Goal: Task Accomplishment & Management: Complete application form

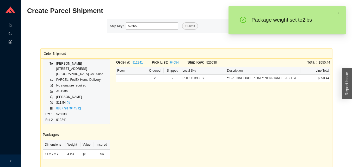
type input "525659"
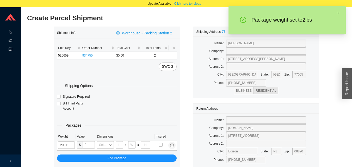
type input "2"
type input "14"
type input "7"
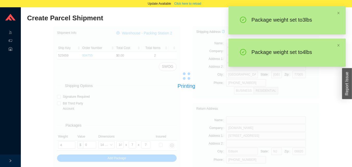
type input "3"
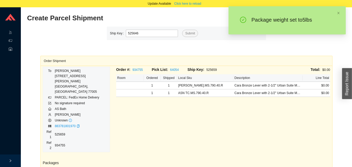
type input "525646"
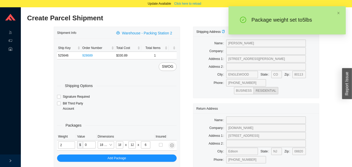
type input "5"
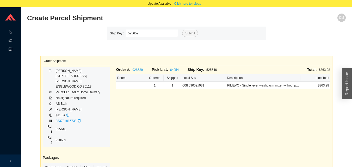
type input "525652"
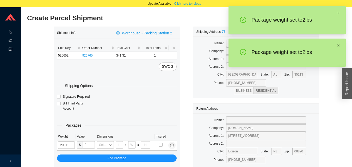
type input "2"
type input "14"
type input "7"
type input "2"
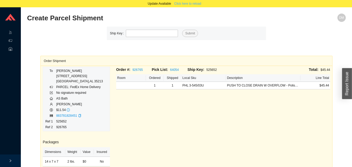
click at [191, 4] on span "Click here to reload" at bounding box center [187, 3] width 27 height 5
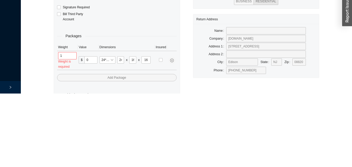
scroll to position [17, 0]
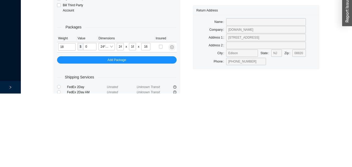
type input "18"
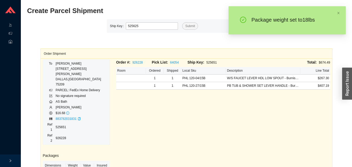
type input "525625"
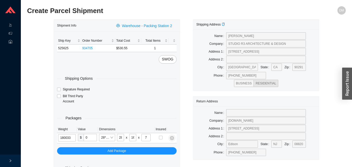
type input "18"
type input "24"
type input "14"
type input "4"
type input "5"
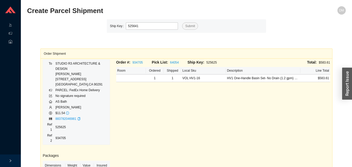
type input "525641"
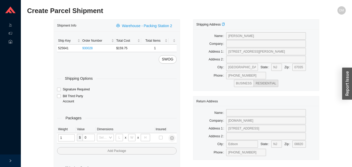
type input "11"
type input "14"
type input "7"
type input "2"
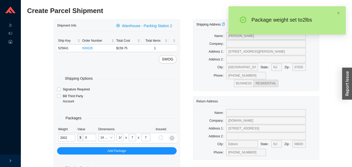
type input "2"
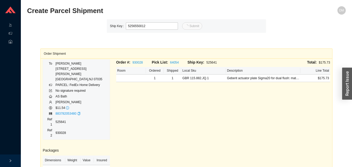
type input "12"
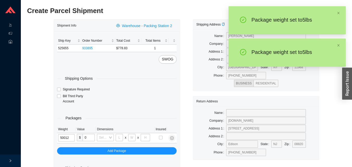
type input "5"
type input "18"
type input "12"
type input "6"
type input "5"
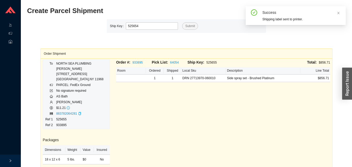
type input "525654"
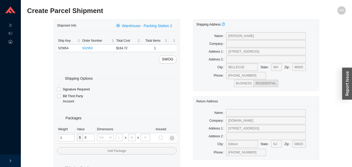
type input "12"
type input "18"
type input "12"
type input "6"
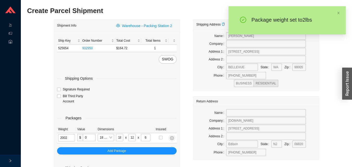
type input "2"
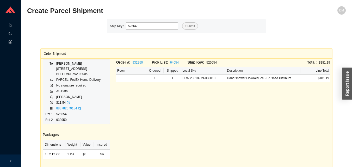
type input "525648"
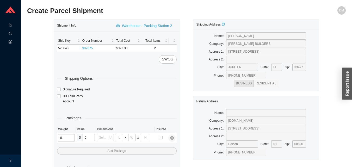
type input "1"
type input "18"
type input "5"
type input "36"
click at [64, 139] on input "tel" at bounding box center [65, 137] width 15 height 7
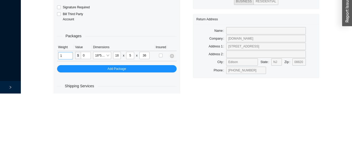
scroll to position [17, 0]
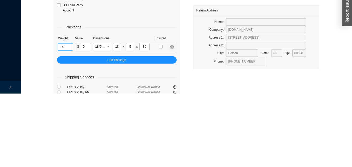
type input "14"
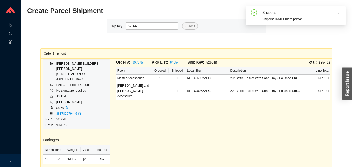
type input "525649"
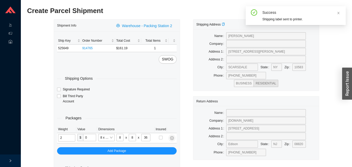
type input "7"
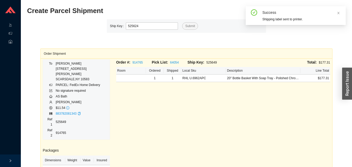
type input "525624"
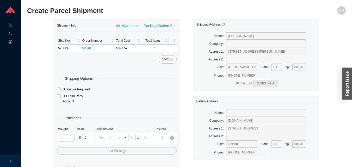
type input "17"
type input "8"
type input "36"
click at [58, 137] on input "tel" at bounding box center [66, 137] width 17 height 7
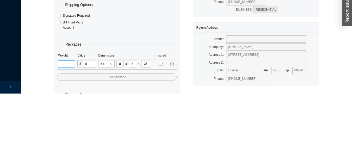
scroll to position [17, 0]
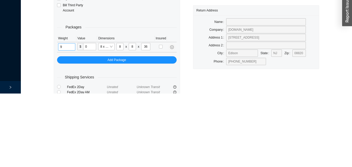
type input "9"
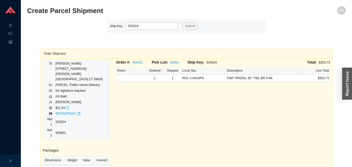
type input "525619"
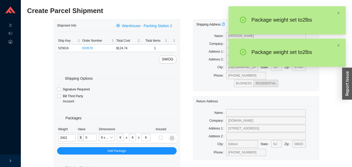
type input "2"
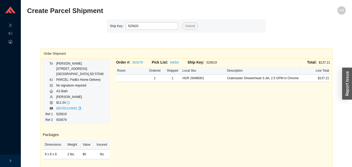
type input "525620"
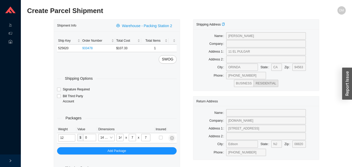
type input "2"
type input "18"
type input "12"
type input "6"
type input "2"
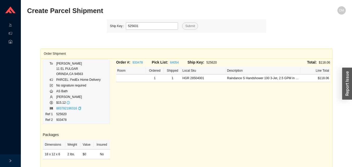
type input "525631"
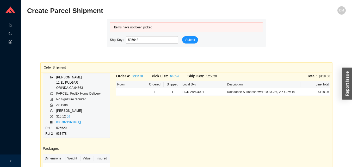
type input "525643"
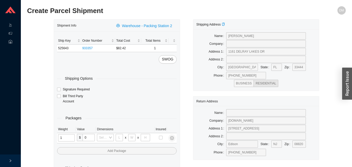
type input "11"
type input "14"
type input "7"
type input "2"
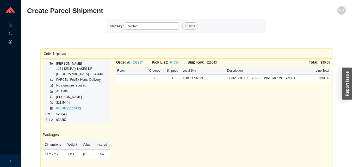
type input "525626"
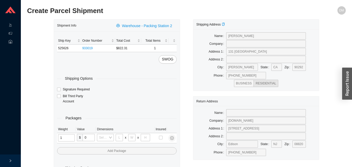
type input "12"
type input "18"
type input "12"
type input "6"
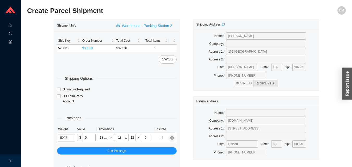
type input "5"
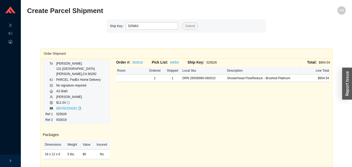
type input "525663"
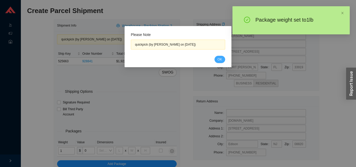
click at [216, 58] on button "OK" at bounding box center [219, 59] width 11 height 7
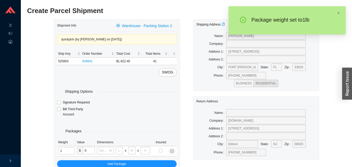
type input "18"
type input "12"
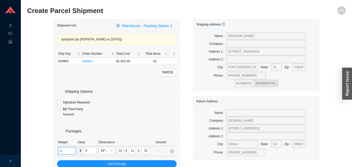
click at [72, 151] on input "1" at bounding box center [66, 150] width 17 height 7
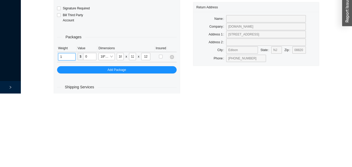
scroll to position [30, 0]
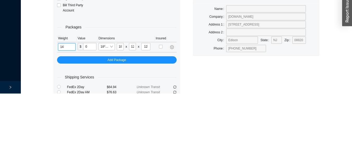
type input "14"
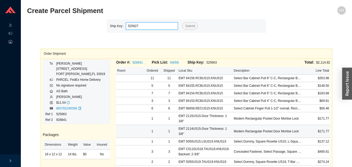
type input "525627"
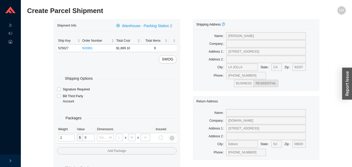
type input "25"
type input "28"
type input "16"
type input "7"
click at [63, 135] on input "tel" at bounding box center [67, 137] width 18 height 7
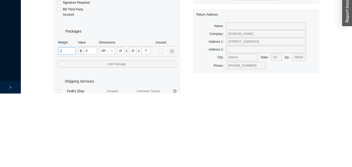
scroll to position [17, 0]
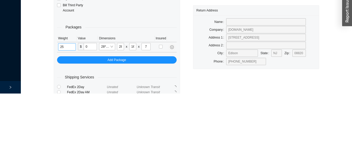
type input "25"
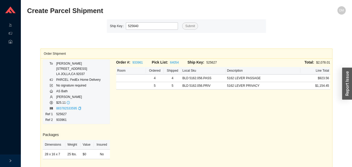
type input "525640"
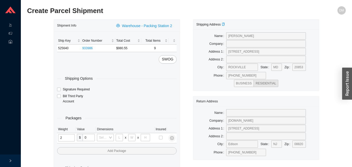
type input "25"
type input "28"
type input "16"
type input "7"
click at [72, 136] on input "tel" at bounding box center [67, 137] width 18 height 7
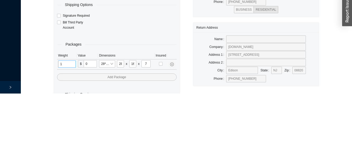
scroll to position [17, 0]
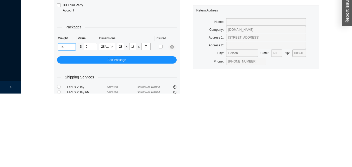
type input "14"
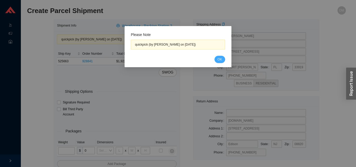
click at [216, 58] on button "OK" at bounding box center [219, 59] width 11 height 7
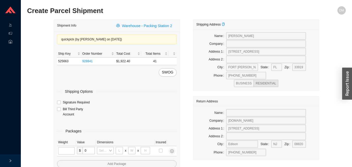
type input "18"
type input "12"
click at [72, 150] on input "tel" at bounding box center [66, 150] width 17 height 7
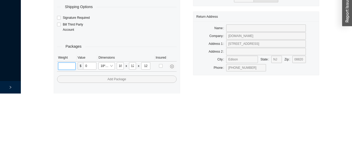
scroll to position [30, 0]
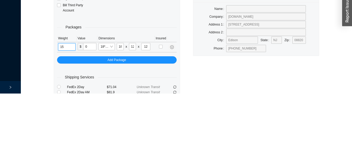
type input "15"
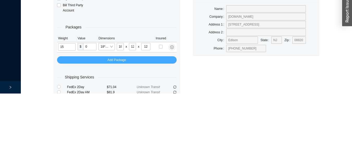
click at [162, 135] on button "Add Package" at bounding box center [117, 133] width 120 height 7
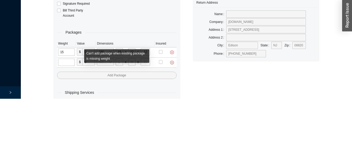
scroll to position [41, 0]
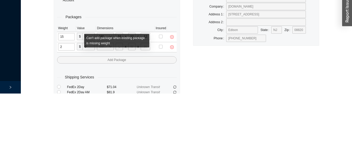
type input "25"
type input "28"
type input "16"
type input "7"
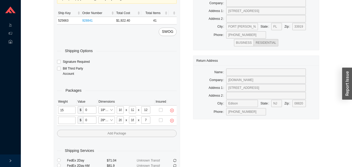
click at [64, 119] on input "tel" at bounding box center [66, 120] width 17 height 7
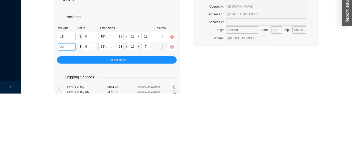
type input "23"
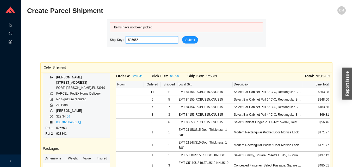
type input "525656"
click at [9, 24] on icon ".warehouse-cart-packages-a{fill:none;stroke:currentColor;stroke-linecap:round;s…" at bounding box center [11, 25] width 4 height 4
click at [39, 24] on link "Start Pick" at bounding box center [32, 25] width 13 height 4
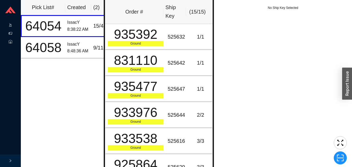
click at [11, 34] on icon at bounding box center [11, 34] width 4 height 4
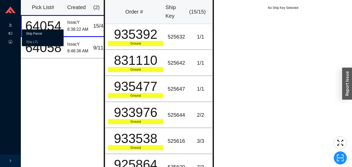
click at [36, 32] on link "Ship Parcel" at bounding box center [34, 34] width 16 height 4
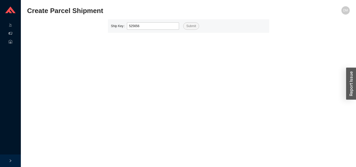
type input "525656"
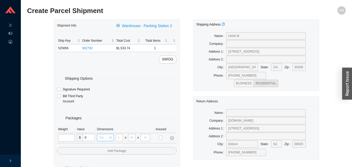
click at [102, 138] on input "search" at bounding box center [103, 137] width 9 height 7
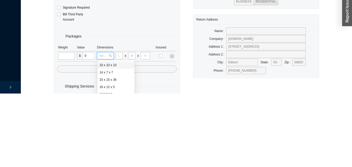
scroll to position [17, 0]
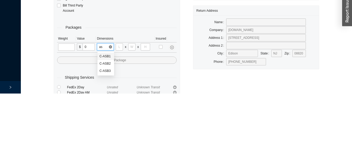
type input "asb"
click at [112, 140] on div "C-ASB2" at bounding box center [105, 136] width 17 height 7
type input "34"
type input "24"
type input "15"
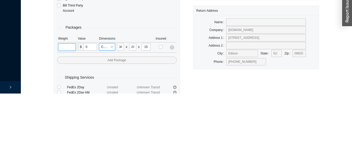
click at [69, 121] on input "tel" at bounding box center [67, 120] width 18 height 7
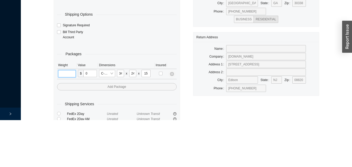
scroll to position [17, 0]
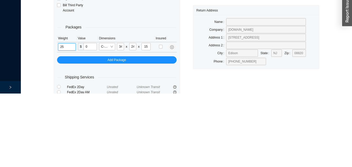
type input "25"
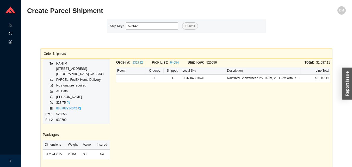
type input "525645"
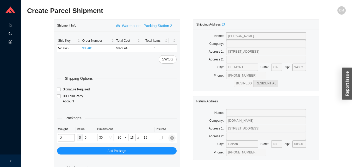
type input "17"
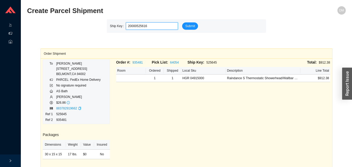
type input "525616"
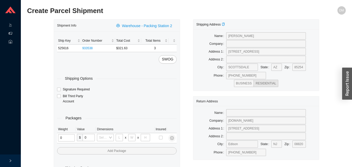
type input "2"
type input "18"
type input "8"
type input "42"
click at [71, 136] on input "tel" at bounding box center [65, 137] width 15 height 7
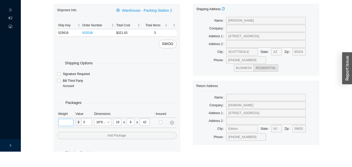
scroll to position [17, 0]
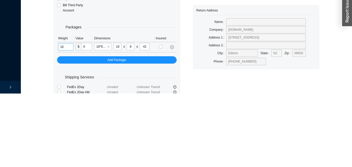
type input "16"
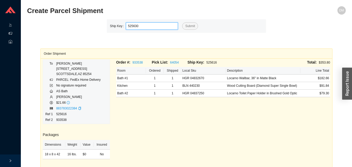
type input "525630"
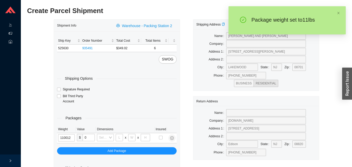
type input "11"
type input "18"
type input "12"
type input "6"
type input "11"
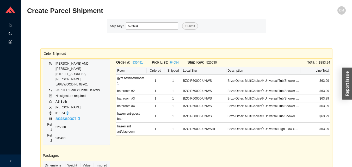
type input "525634"
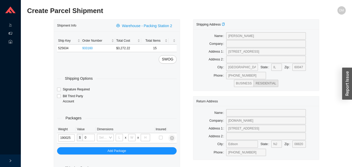
type input "19"
type input "28"
type input "16"
type input "7"
type input "19"
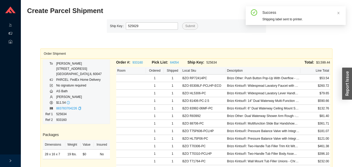
type input "525629"
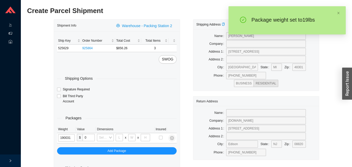
type input "19"
type input "24"
type input "16"
click at [69, 139] on input "19" at bounding box center [66, 137] width 17 height 7
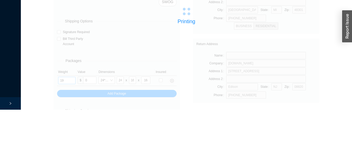
scroll to position [17, 0]
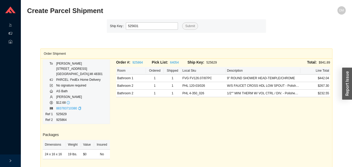
type input "525631"
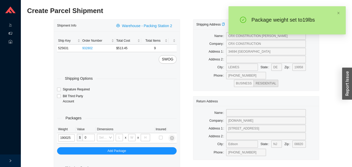
type input "19"
type input "28"
type input "16"
type input "7"
click at [65, 136] on input "19" at bounding box center [67, 137] width 18 height 7
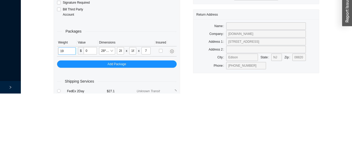
type input "1"
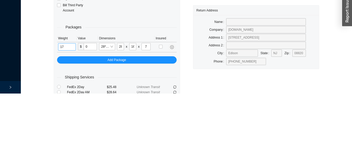
type input "17"
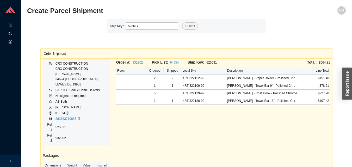
type input "525617"
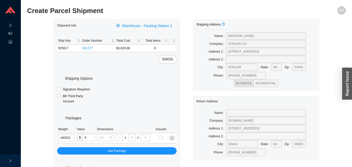
type input "19"
type input "24"
type input "16"
click at [69, 136] on input "19" at bounding box center [66, 137] width 17 height 7
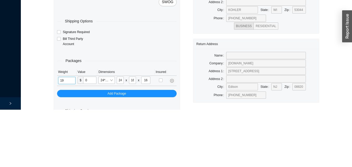
type input "1"
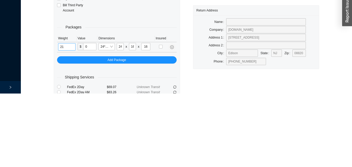
type input "21"
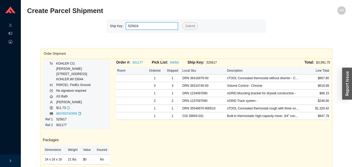
type input "525618"
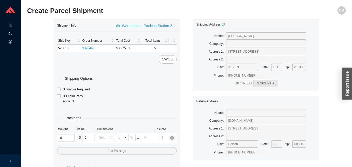
type input "2"
type input "18"
type input "8"
type input "42"
type input "1"
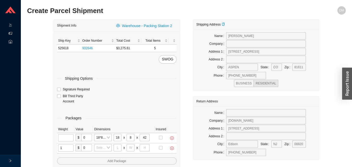
type input "10"
type input "30"
type input "24"
type input "12"
click at [66, 136] on input "tel" at bounding box center [65, 137] width 15 height 7
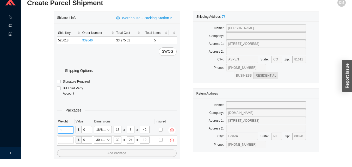
scroll to position [17, 0]
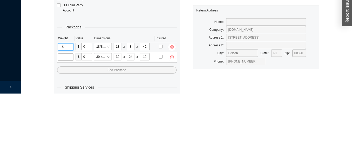
type input "1"
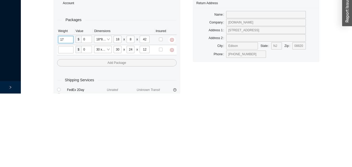
type input "17"
click at [64, 121] on input "tel" at bounding box center [65, 123] width 15 height 7
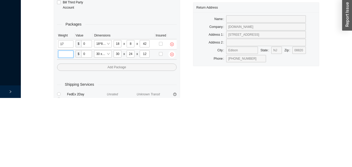
scroll to position [28, 0]
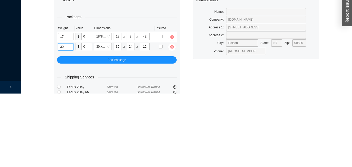
type input "30"
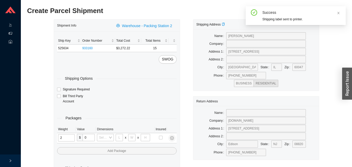
type input "25"
type input "28"
type input "16"
type input "7"
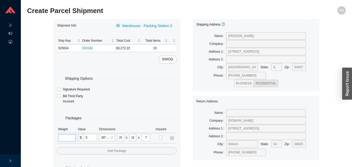
click at [65, 137] on input "tel" at bounding box center [67, 137] width 18 height 7
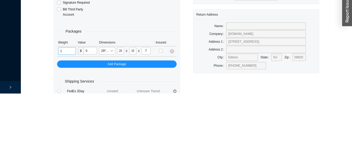
scroll to position [17, 0]
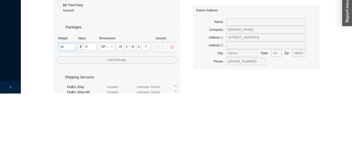
type input "15"
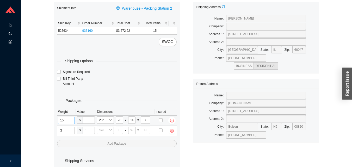
type input "35"
type input "30"
type input "15"
click at [64, 131] on input "tel" at bounding box center [66, 130] width 17 height 7
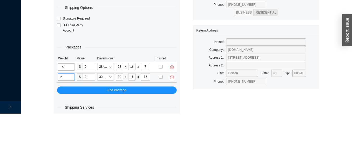
scroll to position [28, 0]
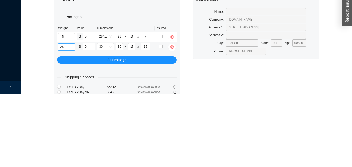
type input "25"
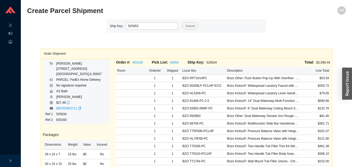
type input "525653"
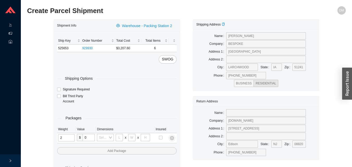
type input "25"
type input "28"
type input "16"
type input "7"
click at [67, 139] on input "tel" at bounding box center [67, 137] width 18 height 7
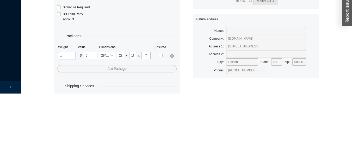
scroll to position [17, 0]
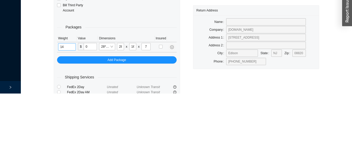
type input "14"
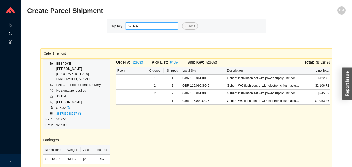
type input "525637"
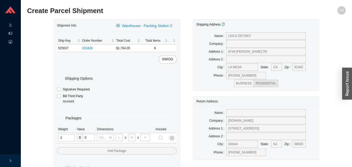
type input "30"
type input "26"
type input "20"
type input "12"
click at [69, 140] on input "tel" at bounding box center [66, 137] width 17 height 7
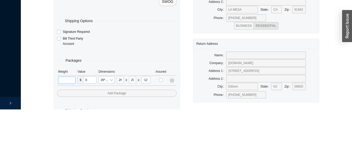
type input "1"
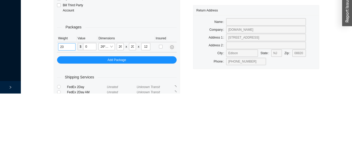
type input "23"
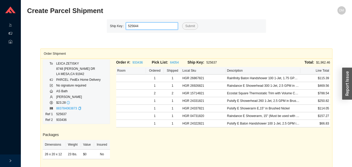
type input "525644"
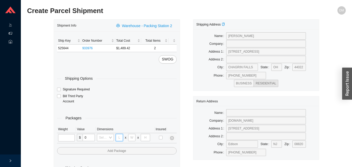
click at [120, 135] on input "tel" at bounding box center [119, 137] width 7 height 7
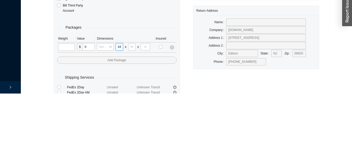
scroll to position [0, 0]
type input "44"
click at [132, 120] on input "tel" at bounding box center [131, 120] width 7 height 7
type input "16"
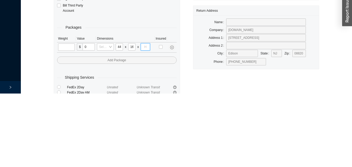
click at [146, 120] on input "tel" at bounding box center [145, 120] width 9 height 7
type input "9"
click at [62, 120] on input "tel" at bounding box center [66, 120] width 17 height 7
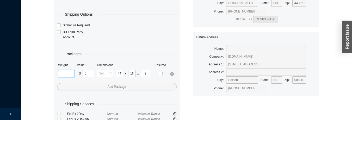
scroll to position [17, 0]
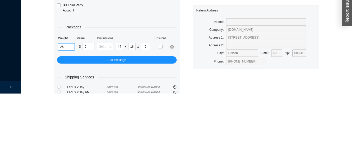
type input "25"
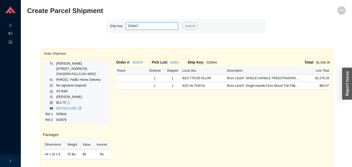
type input "525647"
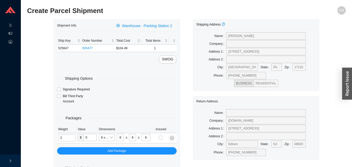
type input "3"
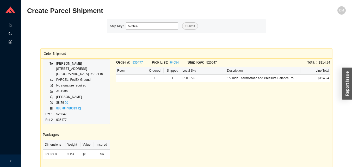
type input "525632"
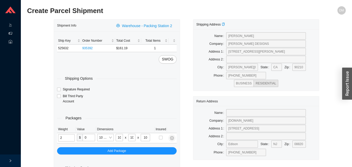
type input "10"
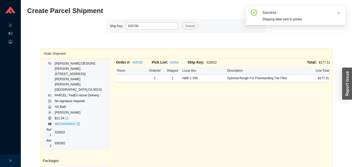
type input "525730"
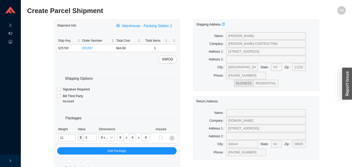
type input "2"
type input "14"
type input "7"
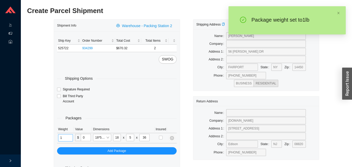
click at [68, 137] on input "1" at bounding box center [65, 137] width 15 height 7
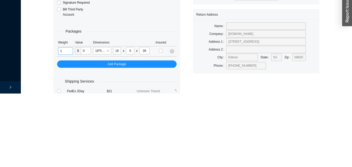
scroll to position [17, 0]
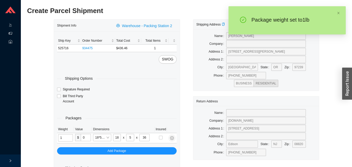
click at [70, 137] on input "1" at bounding box center [65, 137] width 15 height 7
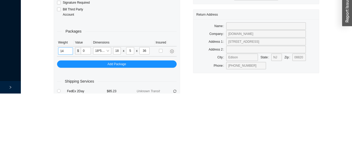
scroll to position [17, 0]
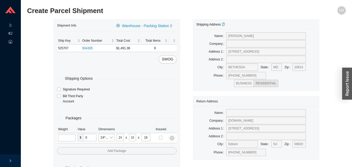
click at [63, 135] on input "tel" at bounding box center [66, 137] width 17 height 7
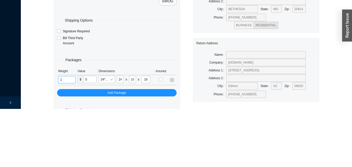
scroll to position [17, 0]
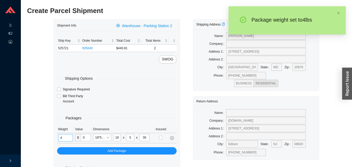
click at [69, 138] on input "4" at bounding box center [65, 137] width 15 height 7
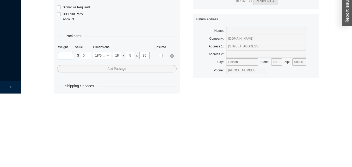
scroll to position [17, 0]
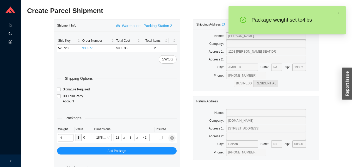
click at [68, 137] on input "4" at bounding box center [65, 137] width 15 height 7
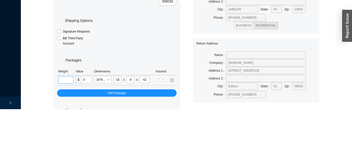
scroll to position [17, 0]
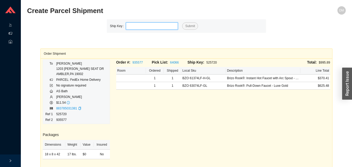
click at [157, 25] on input "tel" at bounding box center [152, 25] width 52 height 7
click button "Submit" at bounding box center [190, 25] width 16 height 7
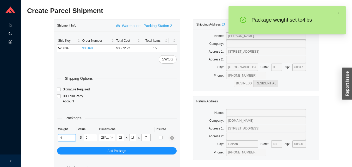
click at [70, 140] on input "4" at bounding box center [67, 137] width 18 height 7
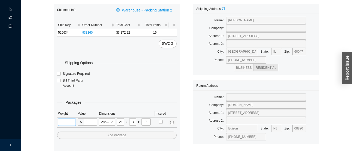
scroll to position [17, 0]
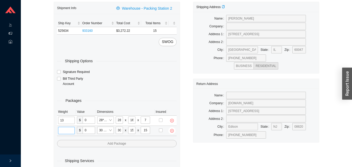
click at [63, 132] on input "tel" at bounding box center [66, 130] width 17 height 7
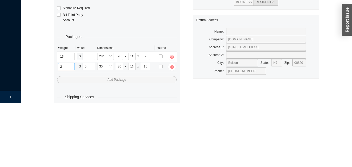
scroll to position [28, 0]
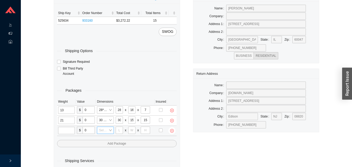
click at [105, 130] on input "search" at bounding box center [103, 130] width 9 height 7
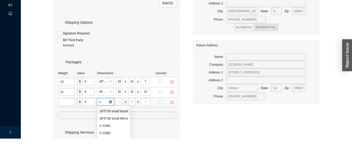
scroll to position [38, 0]
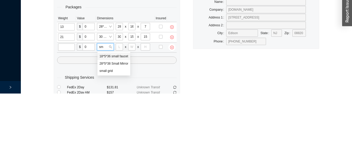
click at [117, 137] on div "28*5*38 Small Mirror" at bounding box center [114, 137] width 29 height 5
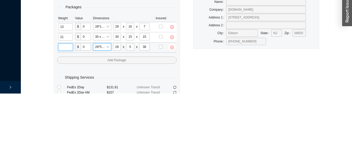
click at [60, 121] on input "tel" at bounding box center [65, 120] width 15 height 7
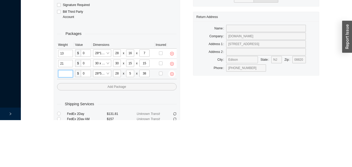
scroll to position [38, 0]
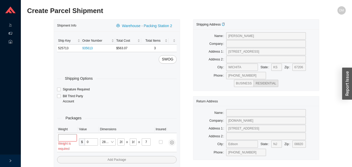
click at [65, 137] on input "tel" at bounding box center [67, 137] width 19 height 7
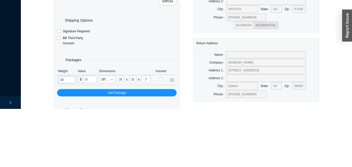
scroll to position [17, 0]
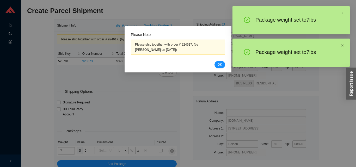
click at [220, 65] on span "OK" at bounding box center [220, 64] width 4 height 5
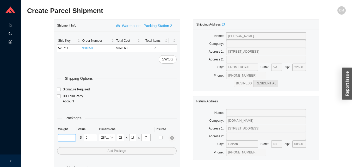
click at [66, 137] on input "tel" at bounding box center [67, 137] width 18 height 7
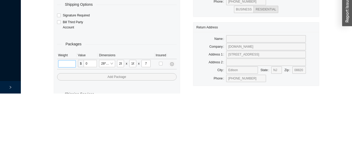
scroll to position [17, 0]
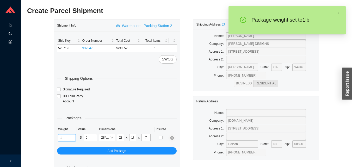
click at [66, 139] on input "1" at bounding box center [67, 137] width 18 height 7
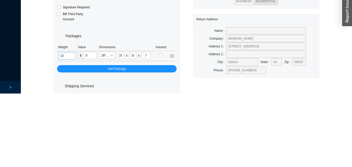
scroll to position [17, 0]
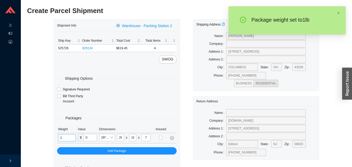
click at [71, 136] on input "1" at bounding box center [67, 137] width 18 height 7
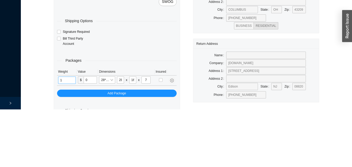
scroll to position [17, 0]
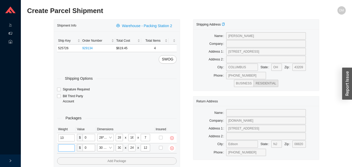
click at [61, 147] on input "tel" at bounding box center [66, 147] width 17 height 7
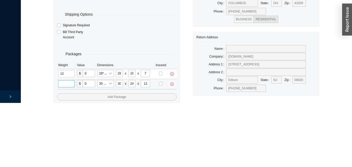
scroll to position [28, 0]
